Goal: Find specific page/section: Find specific page/section

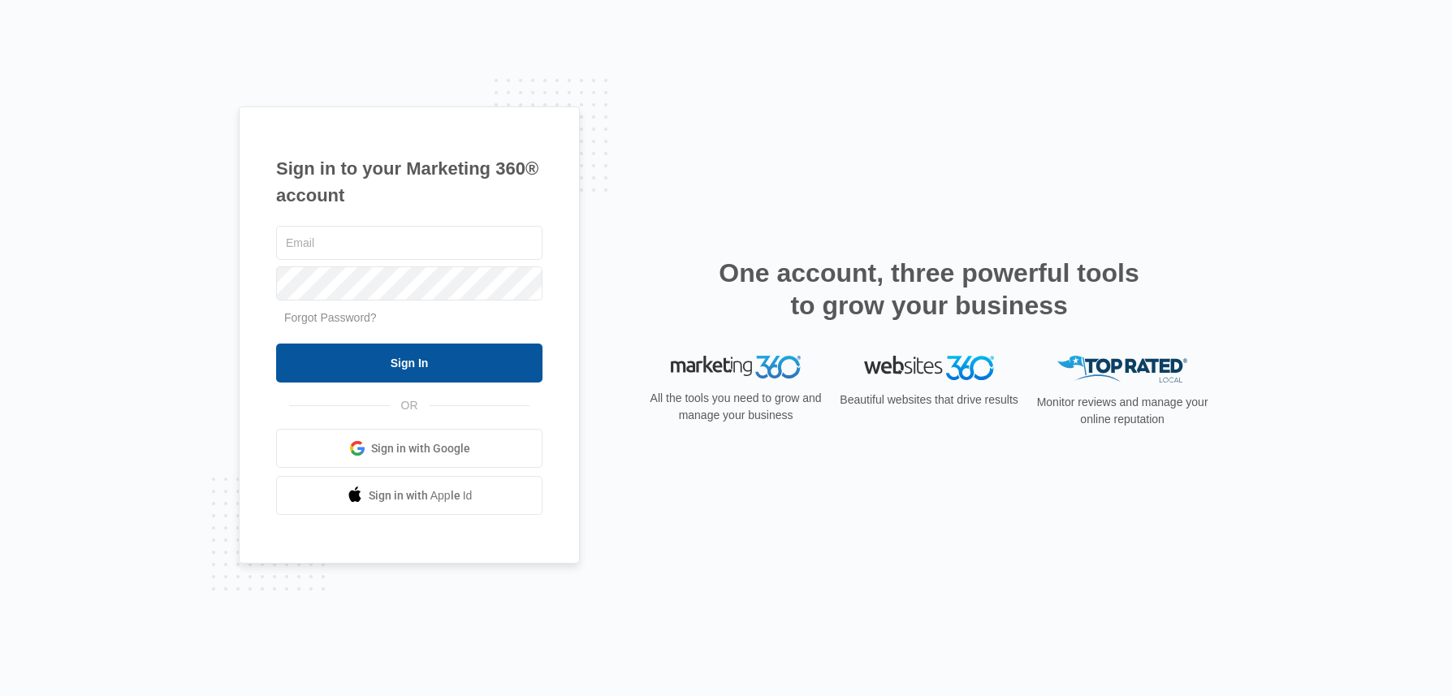
type input "andrea@rycalgroup.com"
click at [403, 366] on input "Sign In" at bounding box center [409, 363] width 266 height 39
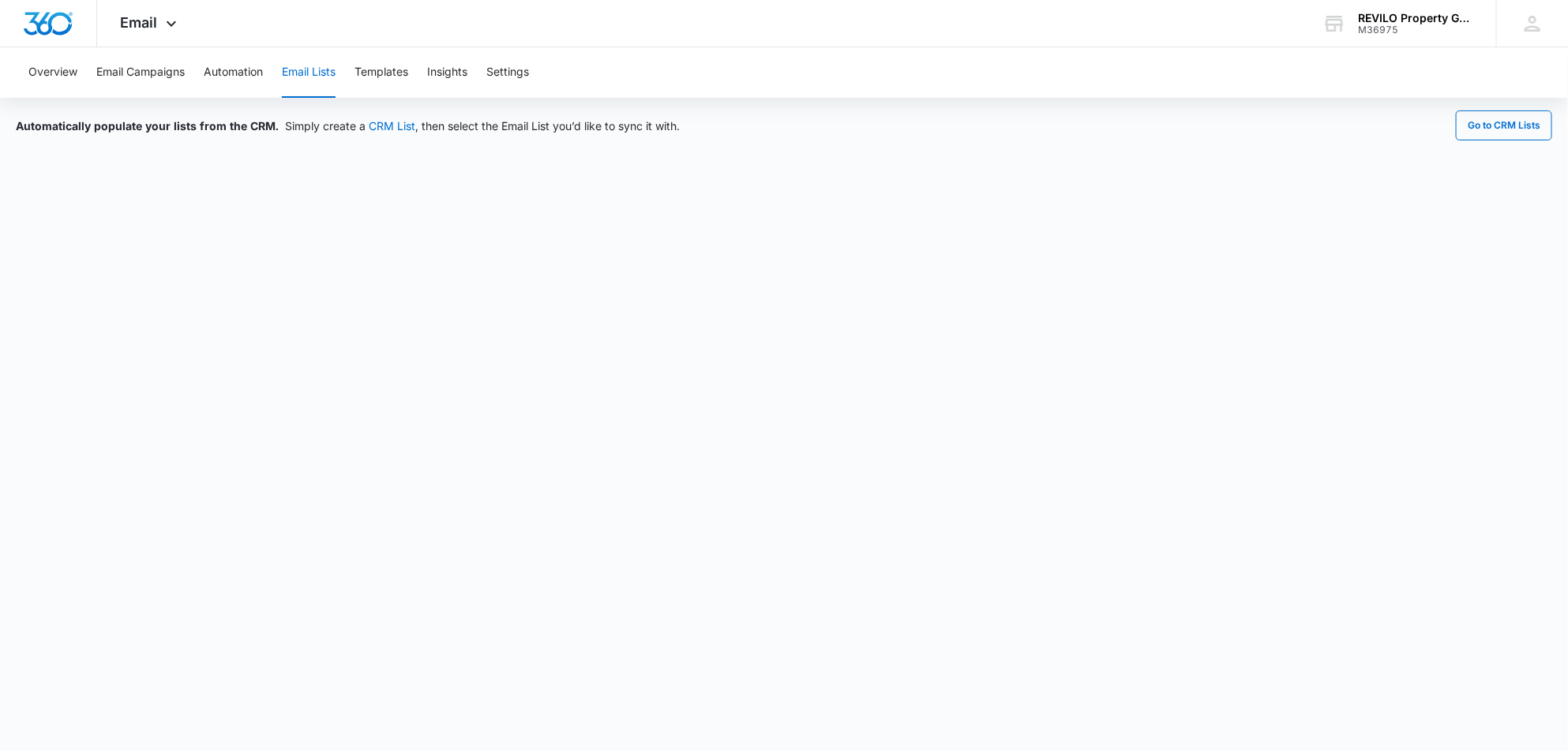
click at [299, 65] on button "Email Lists" at bounding box center [308, 73] width 53 height 51
click at [404, 66] on button "Templates" at bounding box center [381, 73] width 53 height 51
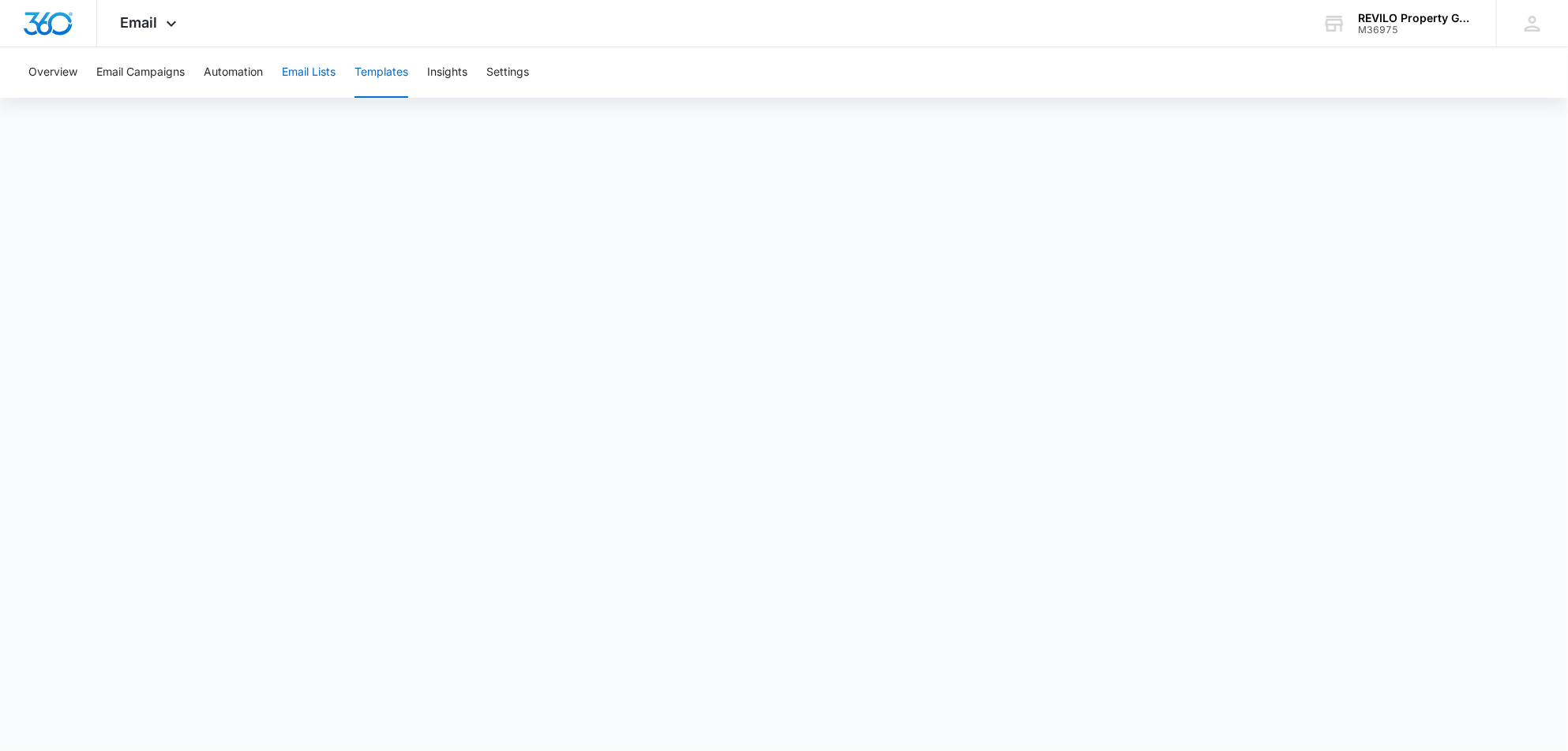
click at [291, 67] on button "Email Lists" at bounding box center [308, 73] width 53 height 51
